Goal: Task Accomplishment & Management: Manage account settings

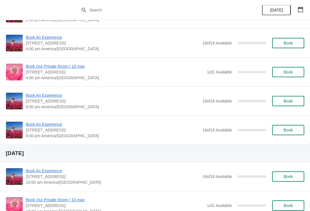
scroll to position [140, 0]
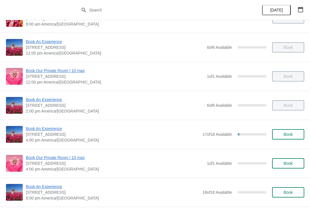
scroll to position [53, 0]
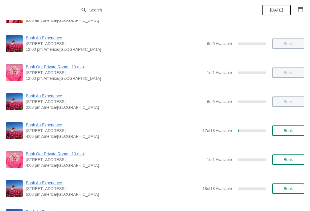
click at [53, 122] on span "Book An Experience" at bounding box center [113, 125] width 174 height 6
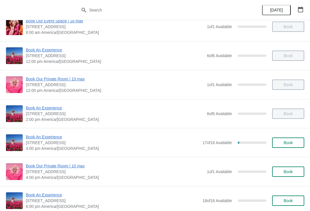
scroll to position [41, 0]
click at [51, 137] on span "Book An Experience" at bounding box center [113, 137] width 174 height 6
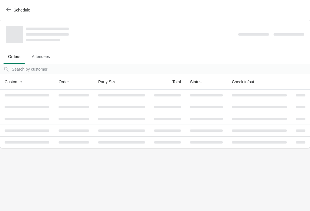
scroll to position [0, 0]
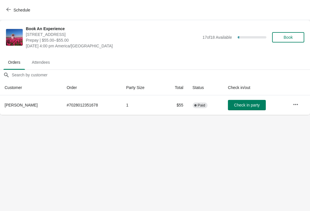
click at [239, 106] on span "Check in party" at bounding box center [247, 105] width 26 height 5
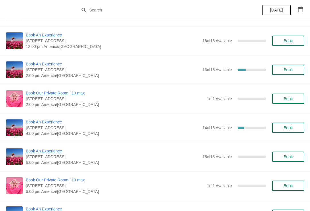
scroll to position [344, 0]
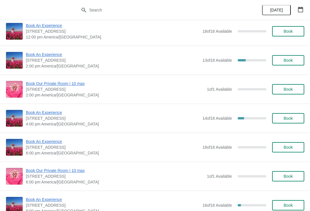
click at [55, 115] on span "Book An Experience" at bounding box center [113, 113] width 174 height 6
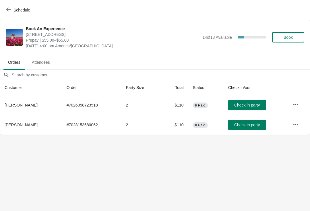
click at [15, 9] on span "Schedule" at bounding box center [22, 10] width 17 height 5
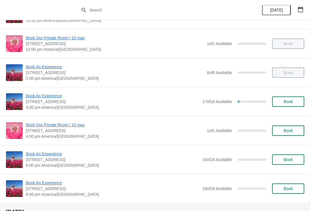
scroll to position [116, 0]
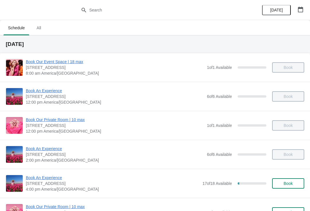
click at [42, 27] on span "All" at bounding box center [39, 28] width 14 height 10
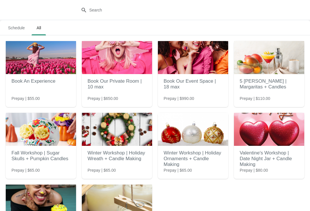
click at [13, 33] on span "Schedule" at bounding box center [16, 28] width 26 height 10
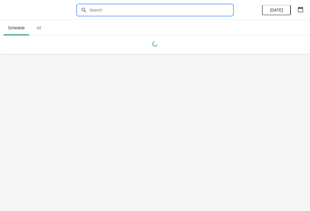
click at [114, 6] on input "text" at bounding box center [161, 10] width 144 height 10
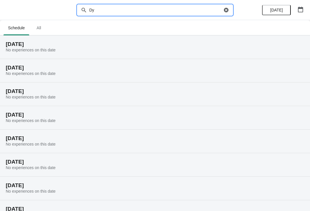
type input "D"
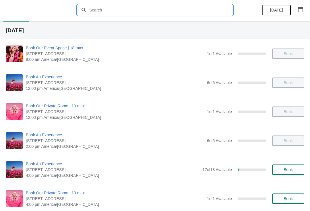
scroll to position [51, 0]
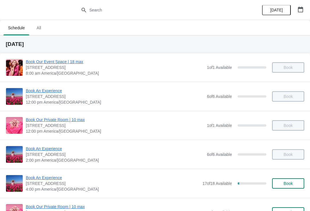
click at [298, 10] on icon "button" at bounding box center [300, 10] width 5 height 6
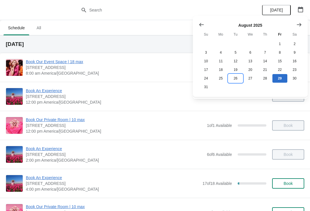
click at [238, 80] on button "26" at bounding box center [235, 78] width 15 height 9
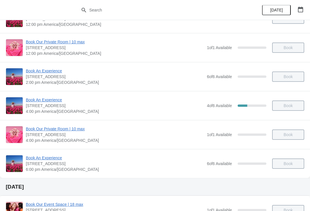
scroll to position [88, 0]
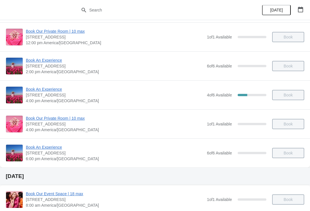
click at [51, 91] on span "Book An Experience" at bounding box center [115, 89] width 178 height 6
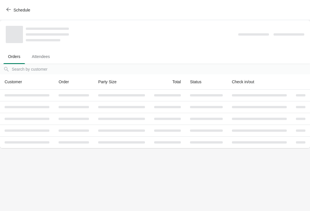
scroll to position [0, 0]
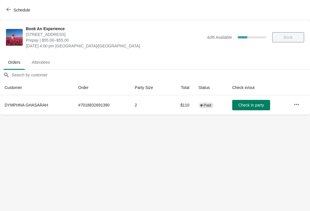
click at [298, 102] on icon "button" at bounding box center [297, 105] width 6 height 6
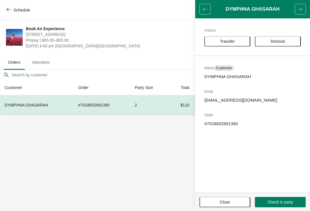
click at [235, 40] on span "Transfer" at bounding box center [227, 41] width 15 height 5
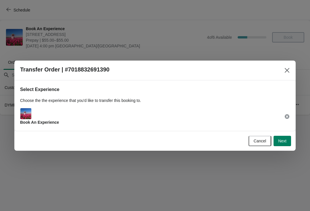
click at [279, 142] on span "Next" at bounding box center [282, 141] width 8 height 5
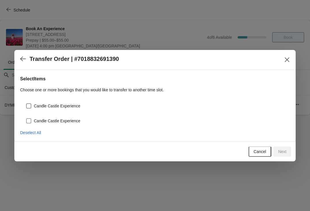
click at [62, 120] on span "Candle Castle Experience" at bounding box center [57, 121] width 47 height 6
click at [26, 119] on input "Candle Castle Experience" at bounding box center [26, 118] width 0 height 0
checkbox input "true"
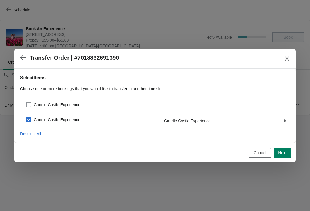
click at [64, 104] on span "Candle Castle Experience" at bounding box center [57, 105] width 47 height 6
click at [26, 103] on input "Candle Castle Experience" at bounding box center [26, 102] width 0 height 0
checkbox input "true"
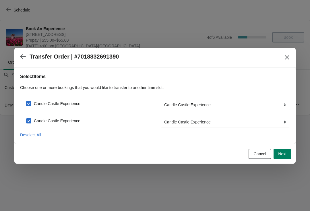
click at [280, 153] on span "Next" at bounding box center [282, 154] width 8 height 5
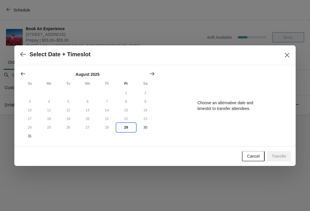
click at [127, 127] on button "29" at bounding box center [126, 127] width 19 height 9
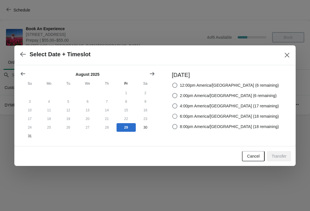
click at [242, 115] on span "6:00pm America/Chicago (18 remaining)" at bounding box center [229, 116] width 99 height 6
click at [173, 114] on input "6:00pm America/Chicago (18 remaining)" at bounding box center [172, 114] width 0 height 0
radio input "true"
click at [282, 156] on span "Transfer" at bounding box center [279, 156] width 15 height 5
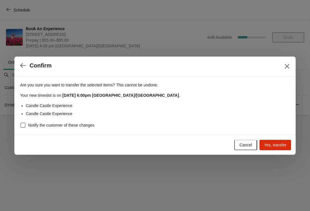
click at [24, 125] on span at bounding box center [22, 125] width 5 height 5
click at [21, 123] on input "Notify the customer of these changes" at bounding box center [20, 123] width 0 height 0
checkbox input "true"
click at [281, 147] on span "Yes, transfer" at bounding box center [275, 145] width 22 height 5
